Goal: Information Seeking & Learning: Learn about a topic

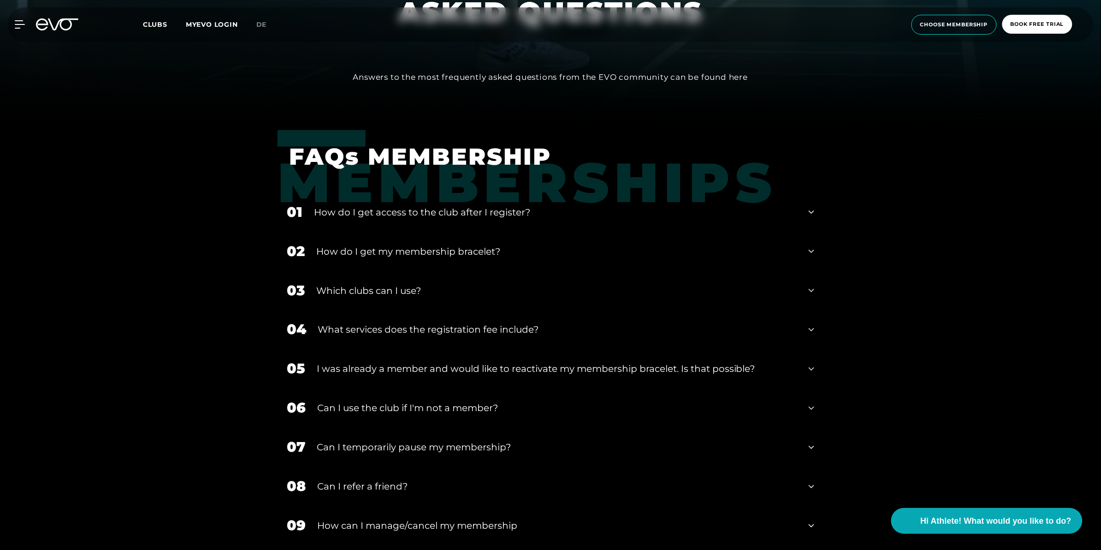
scroll to position [461, 0]
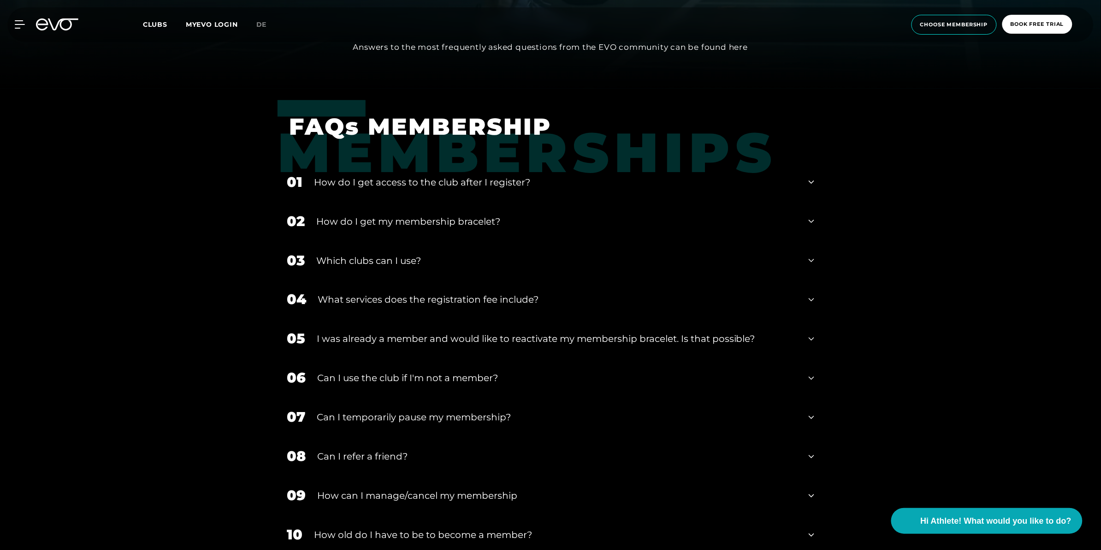
click at [429, 337] on div "I was already a member and would like to reactivate my membership bracelet. Is …" at bounding box center [557, 339] width 481 height 14
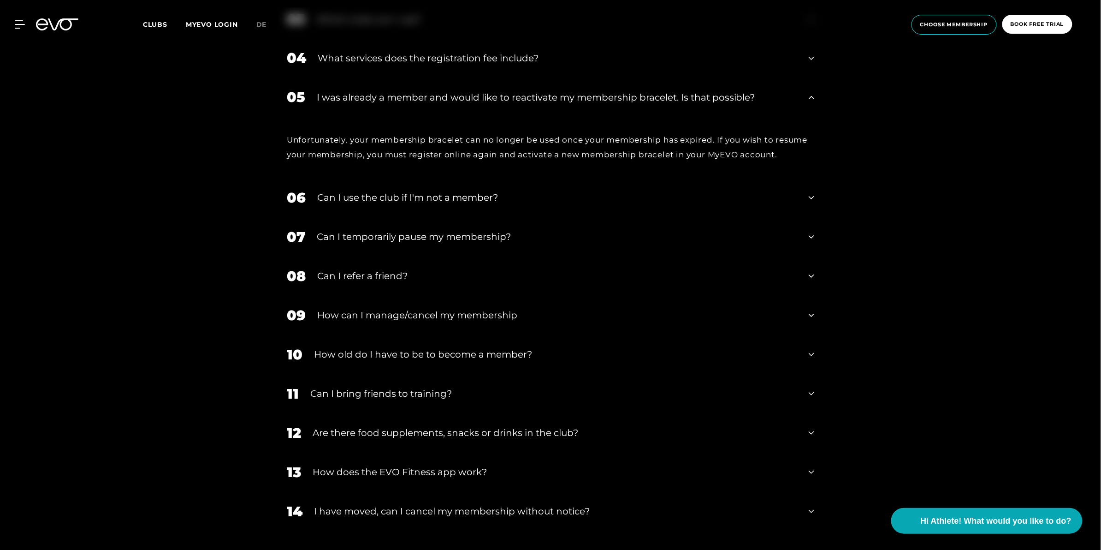
scroll to position [750, 0]
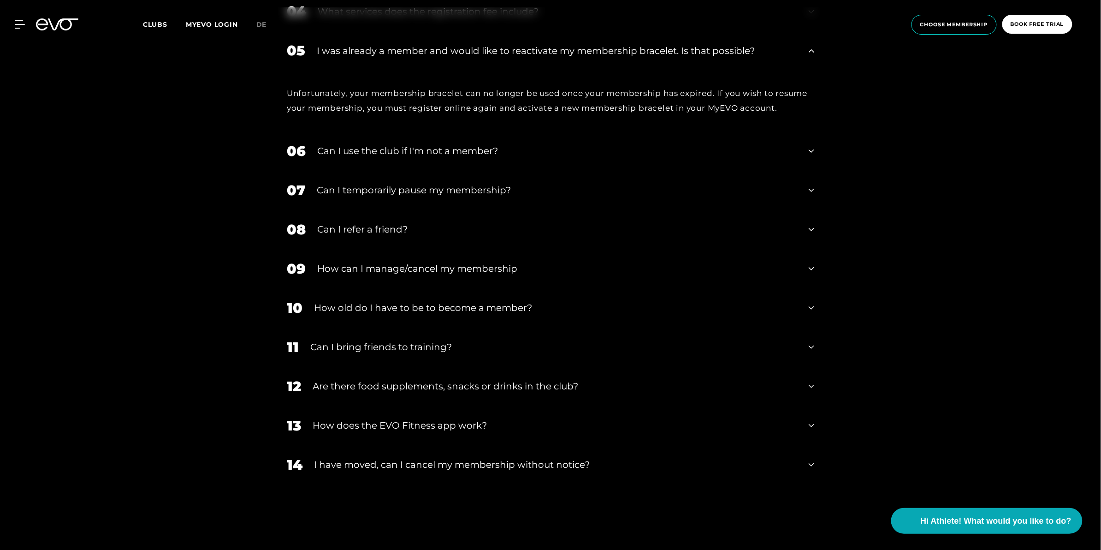
click at [420, 465] on div "I have moved, can I cancel my membership without notice?" at bounding box center [555, 465] width 483 height 14
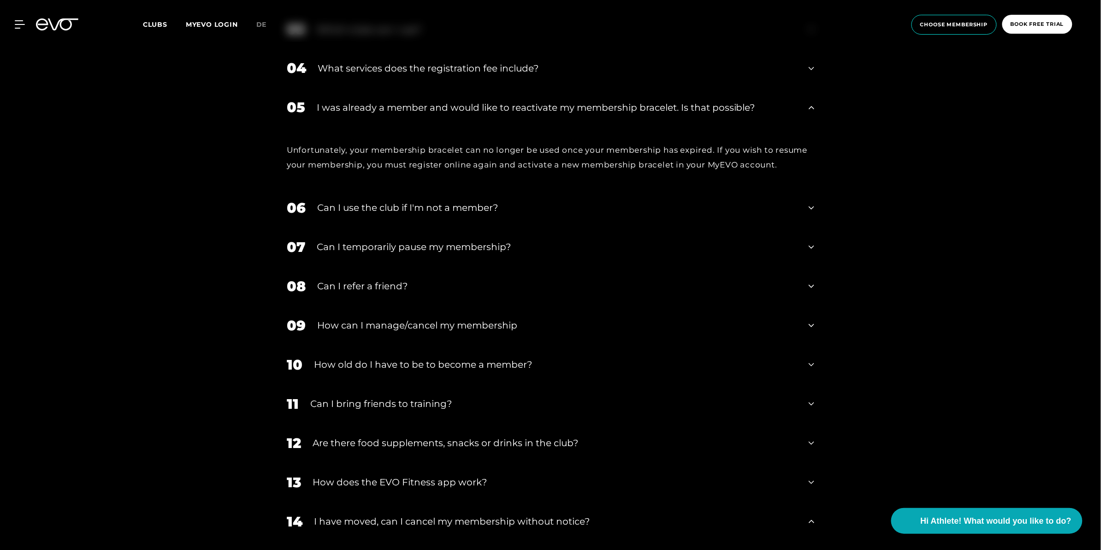
scroll to position [634, 0]
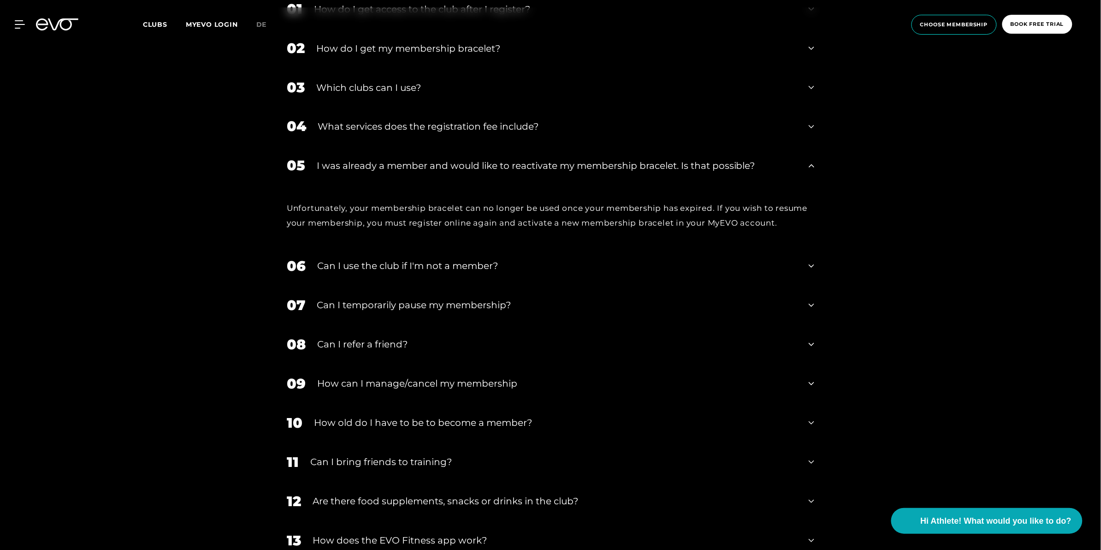
click at [393, 462] on div "Can I bring friends to training?" at bounding box center [553, 462] width 487 height 14
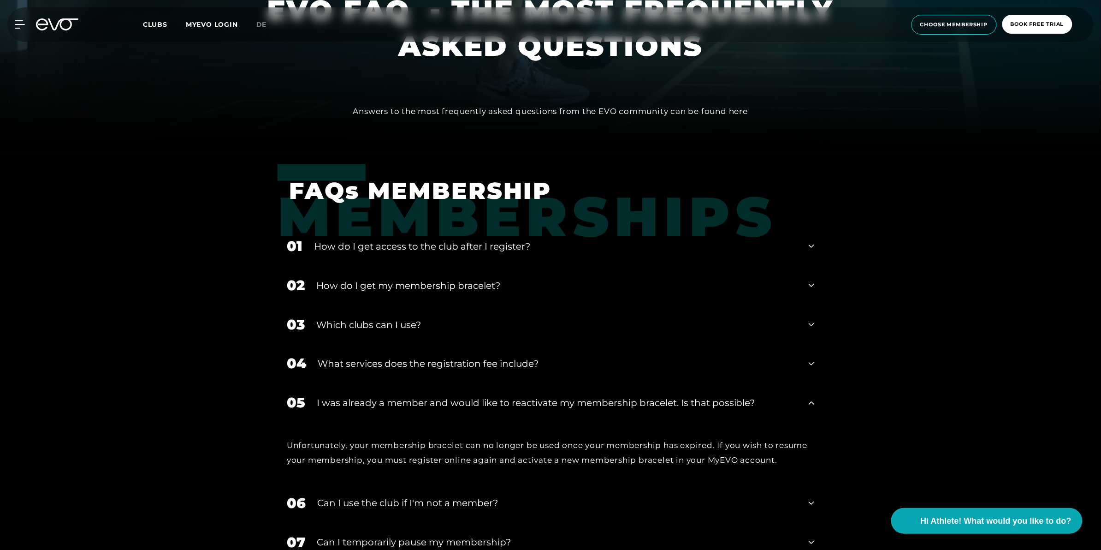
scroll to position [288, 0]
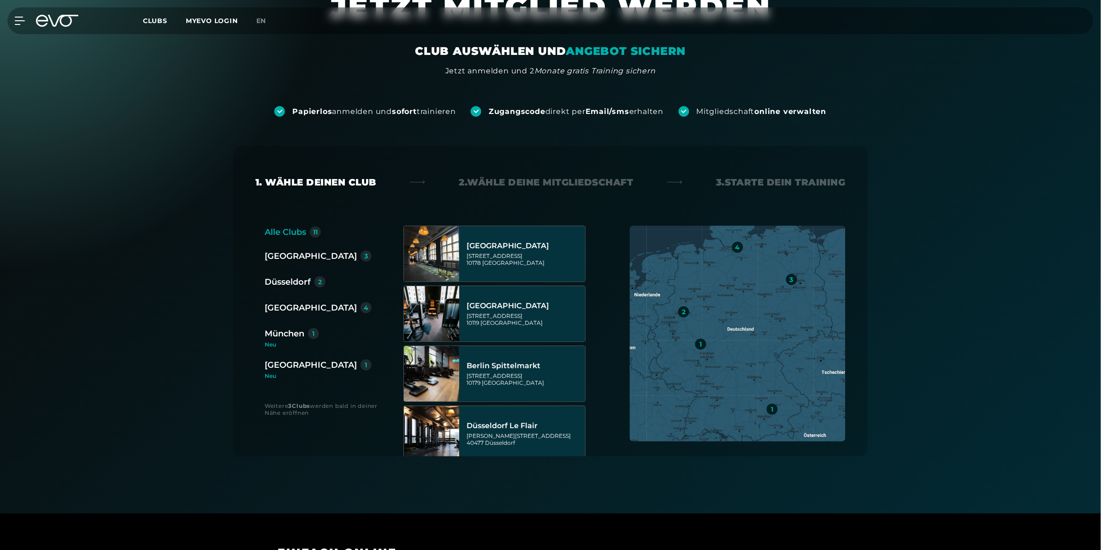
click at [289, 332] on div "München" at bounding box center [285, 333] width 40 height 13
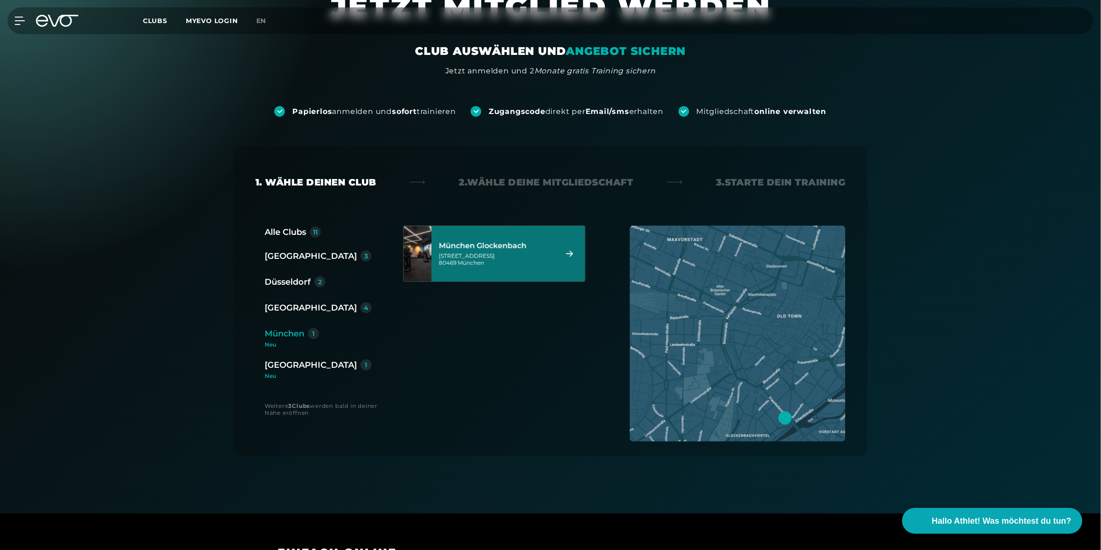
click at [526, 254] on div "[STREET_ADDRESS]" at bounding box center [497, 259] width 116 height 14
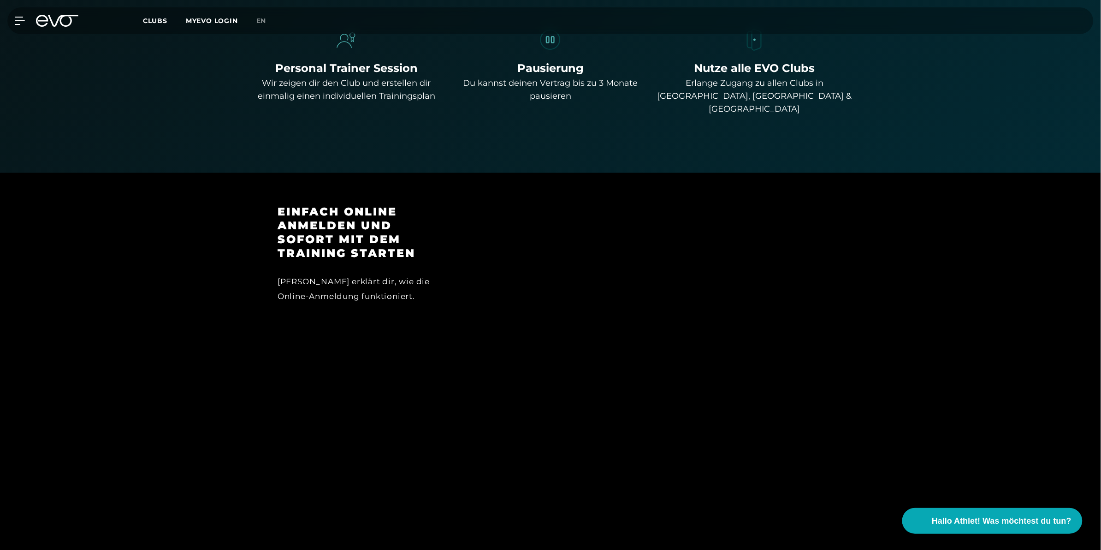
scroll to position [723, 0]
